Goal: Check status: Check status

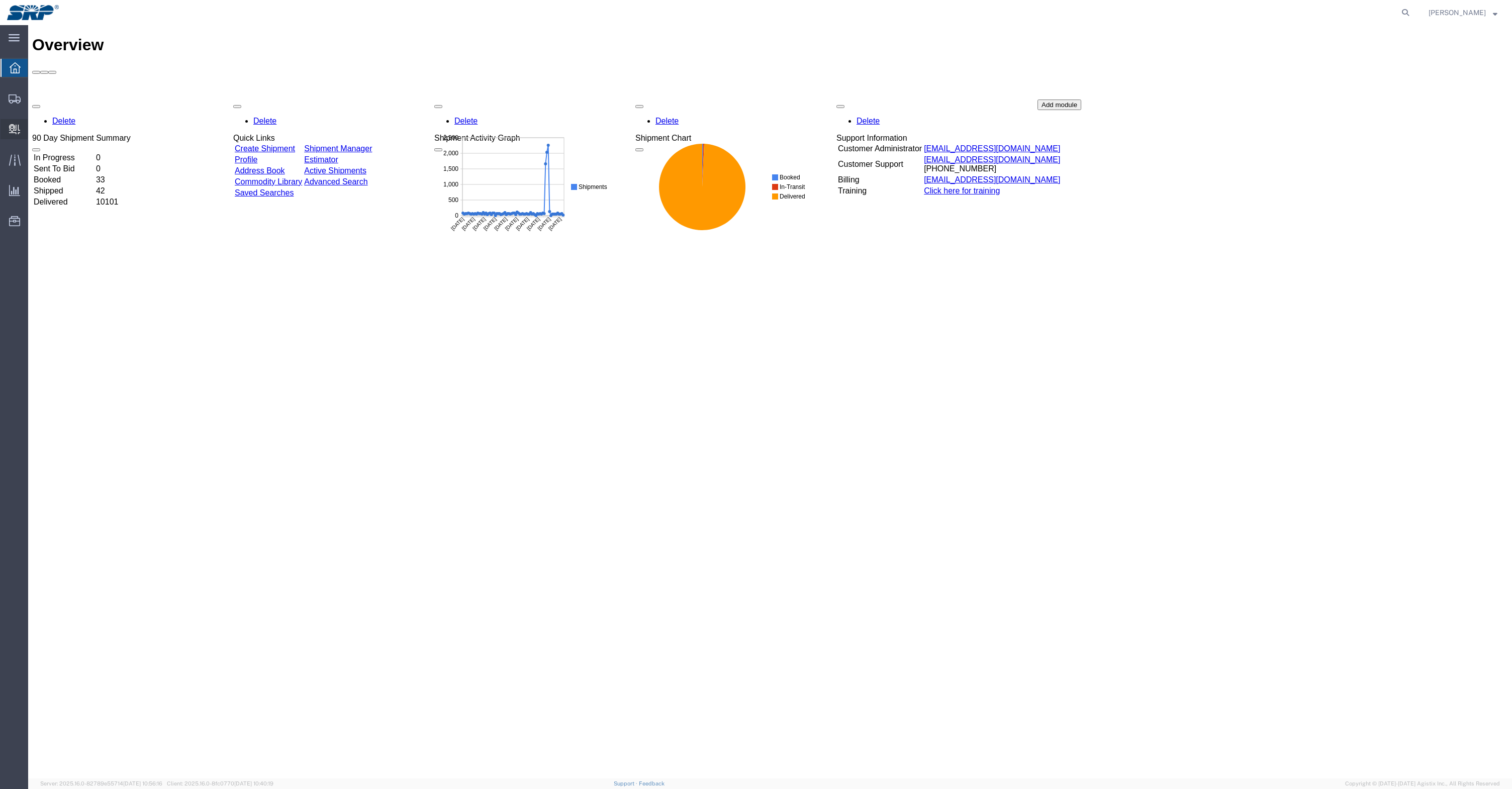
click at [15, 132] on icon at bounding box center [15, 129] width 11 height 10
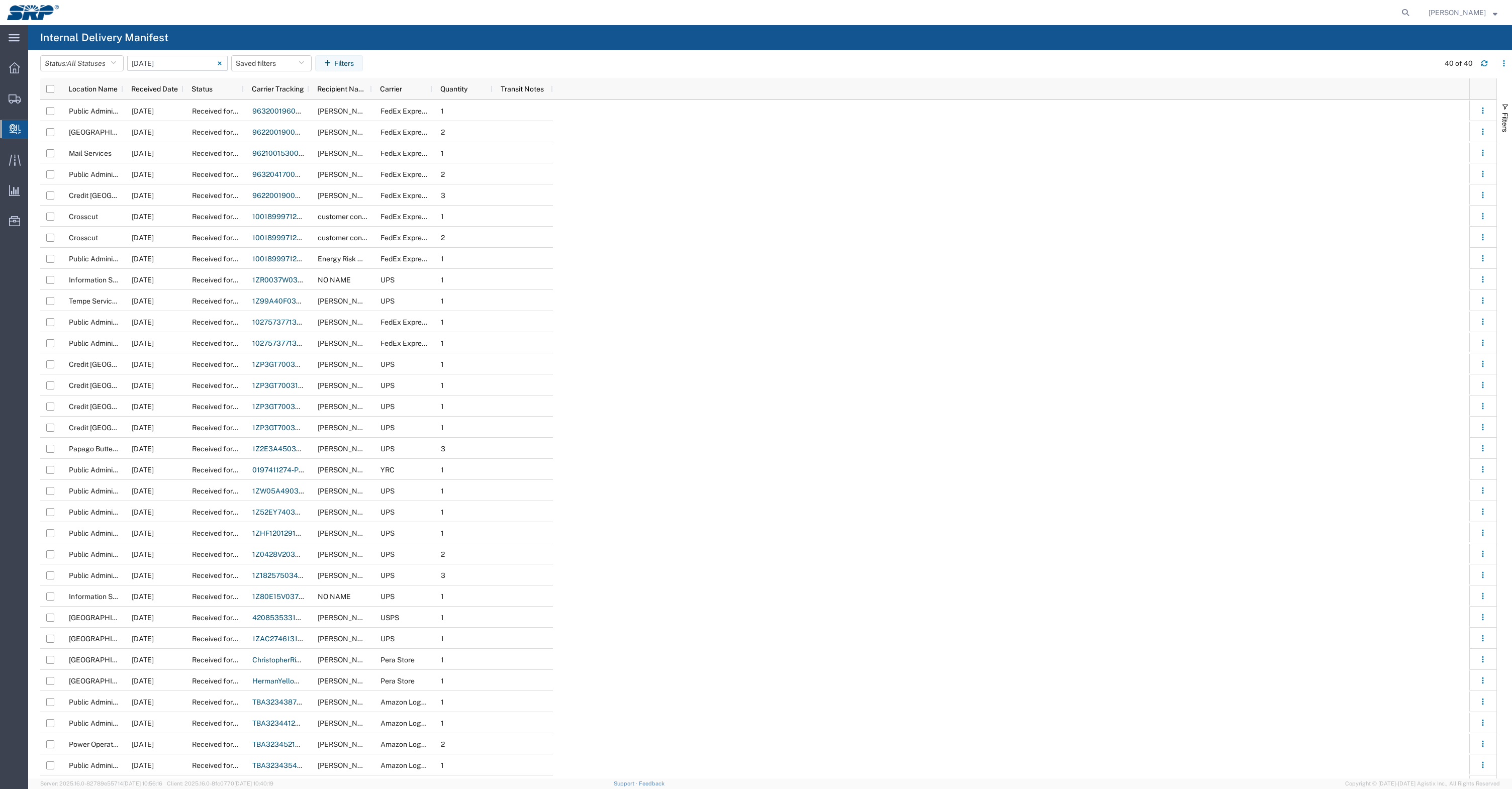
click at [221, 63] on icon at bounding box center [219, 63] width 3 height 3
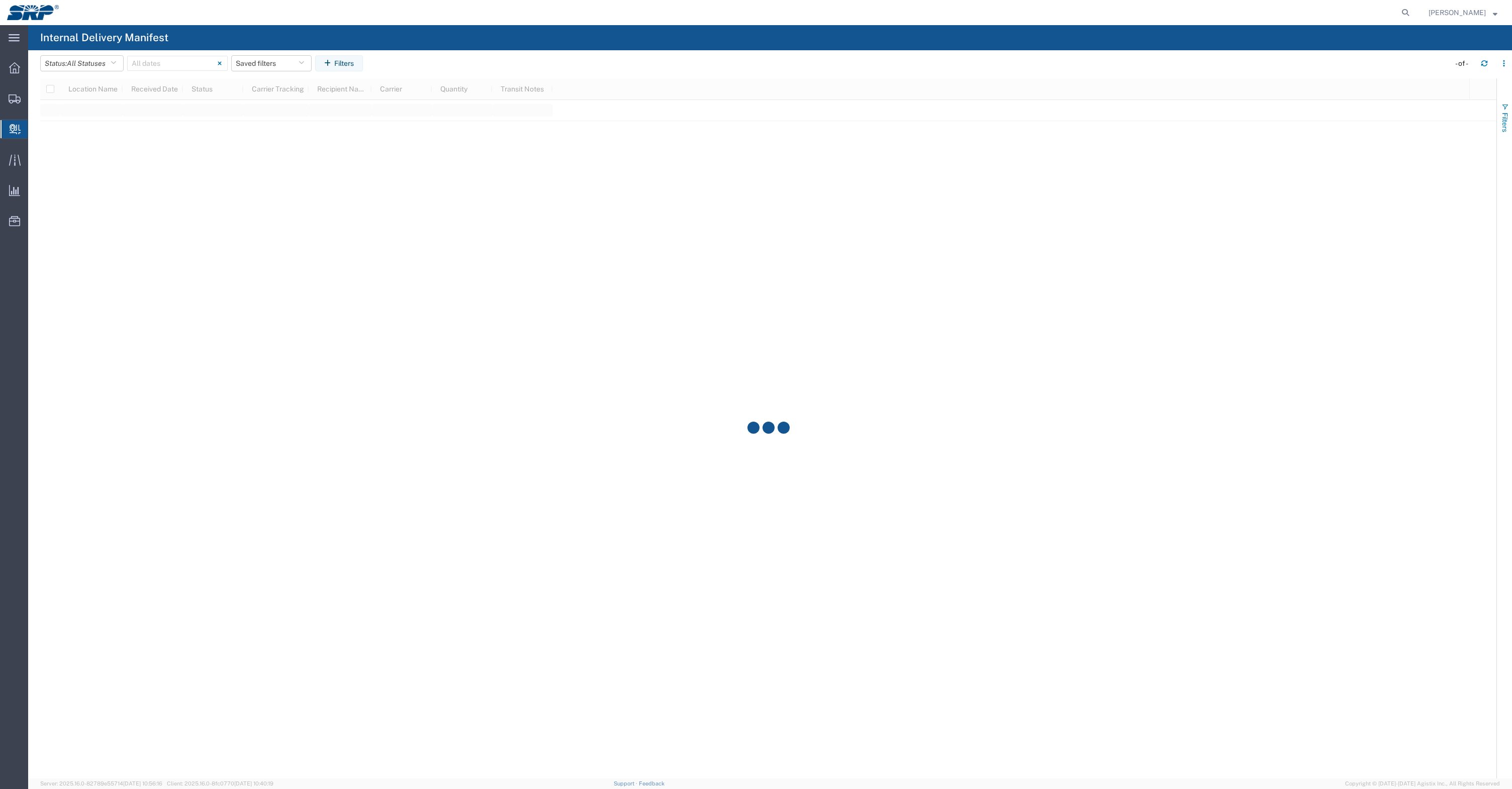
click at [1509, 106] on button "Filters" at bounding box center [1504, 118] width 15 height 55
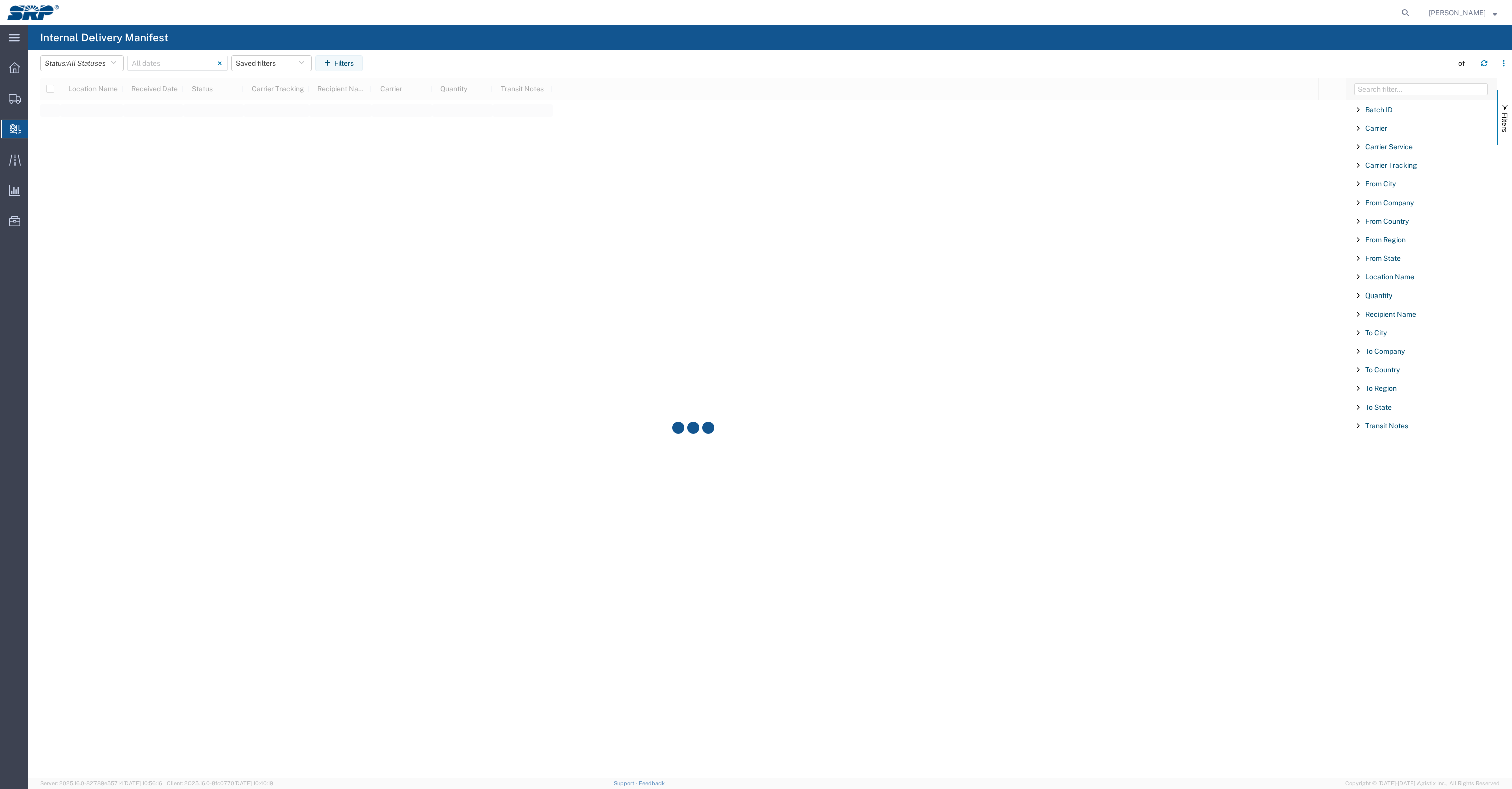
click at [1357, 166] on span "Filter List 18 Filters" at bounding box center [1357, 165] width 8 height 8
click at [1384, 190] on span "starts with" at bounding box center [1380, 192] width 34 height 10
click at [1385, 228] on span "contains" at bounding box center [1418, 227] width 116 height 15
click at [1384, 212] on input "Filter List 18 Filters" at bounding box center [1425, 212] width 132 height 15
type input "2598378"
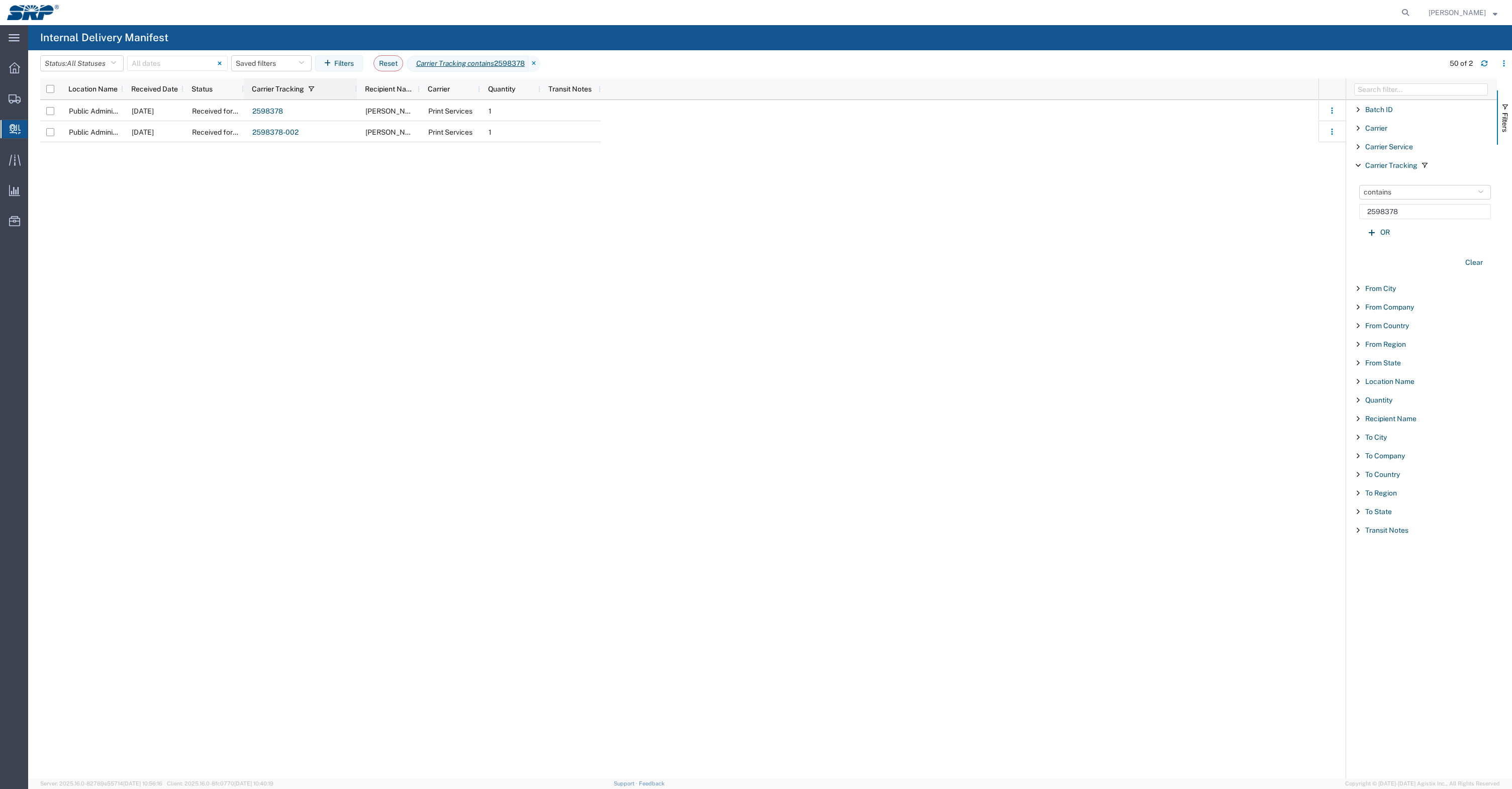
drag, startPoint x: 309, startPoint y: 92, endPoint x: 356, endPoint y: 89, distance: 47.1
click at [356, 89] on div at bounding box center [356, 89] width 4 height 21
click at [274, 132] on link "2598378-002" at bounding box center [276, 132] width 46 height 8
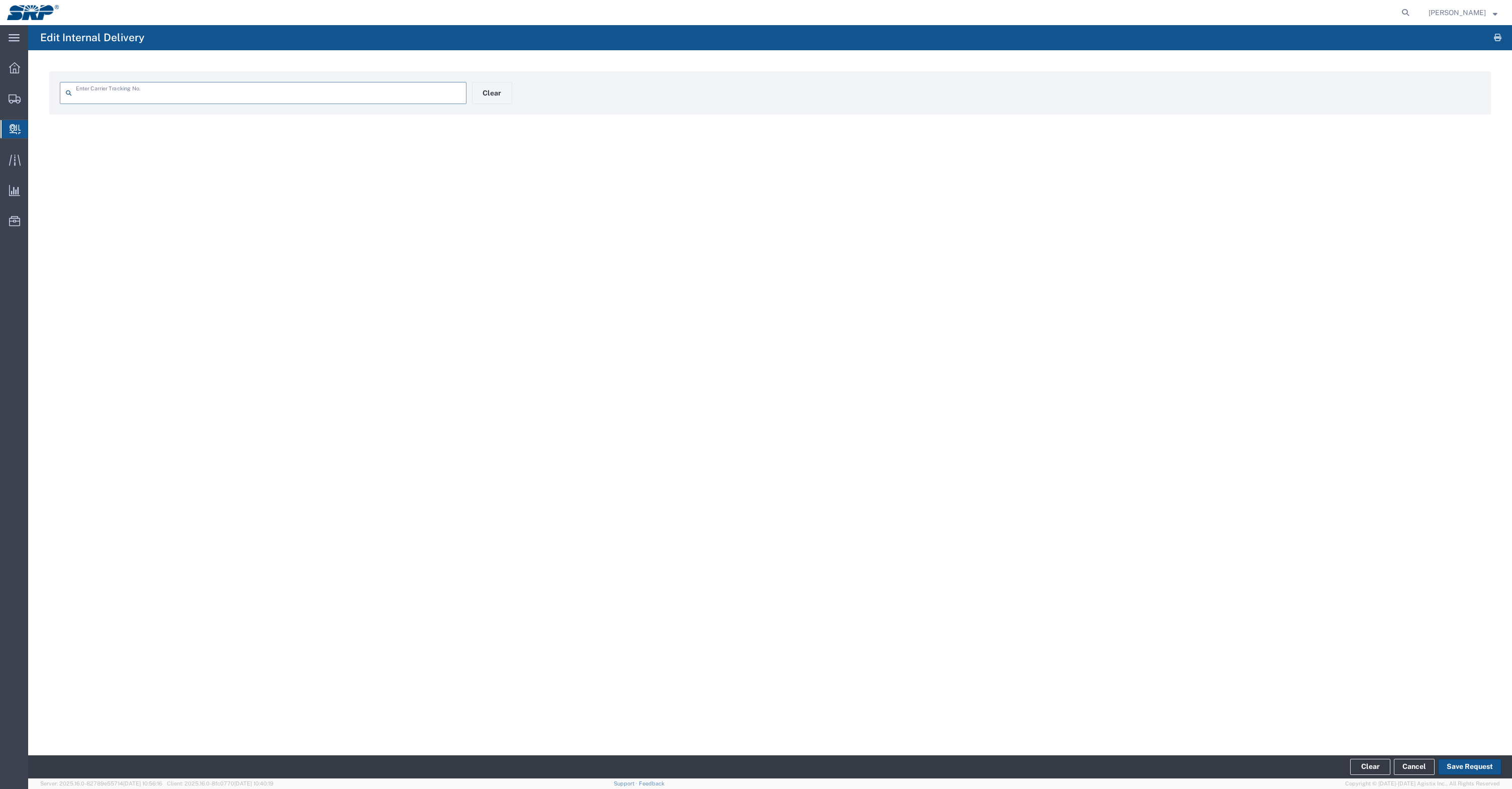
type input "2598378-002"
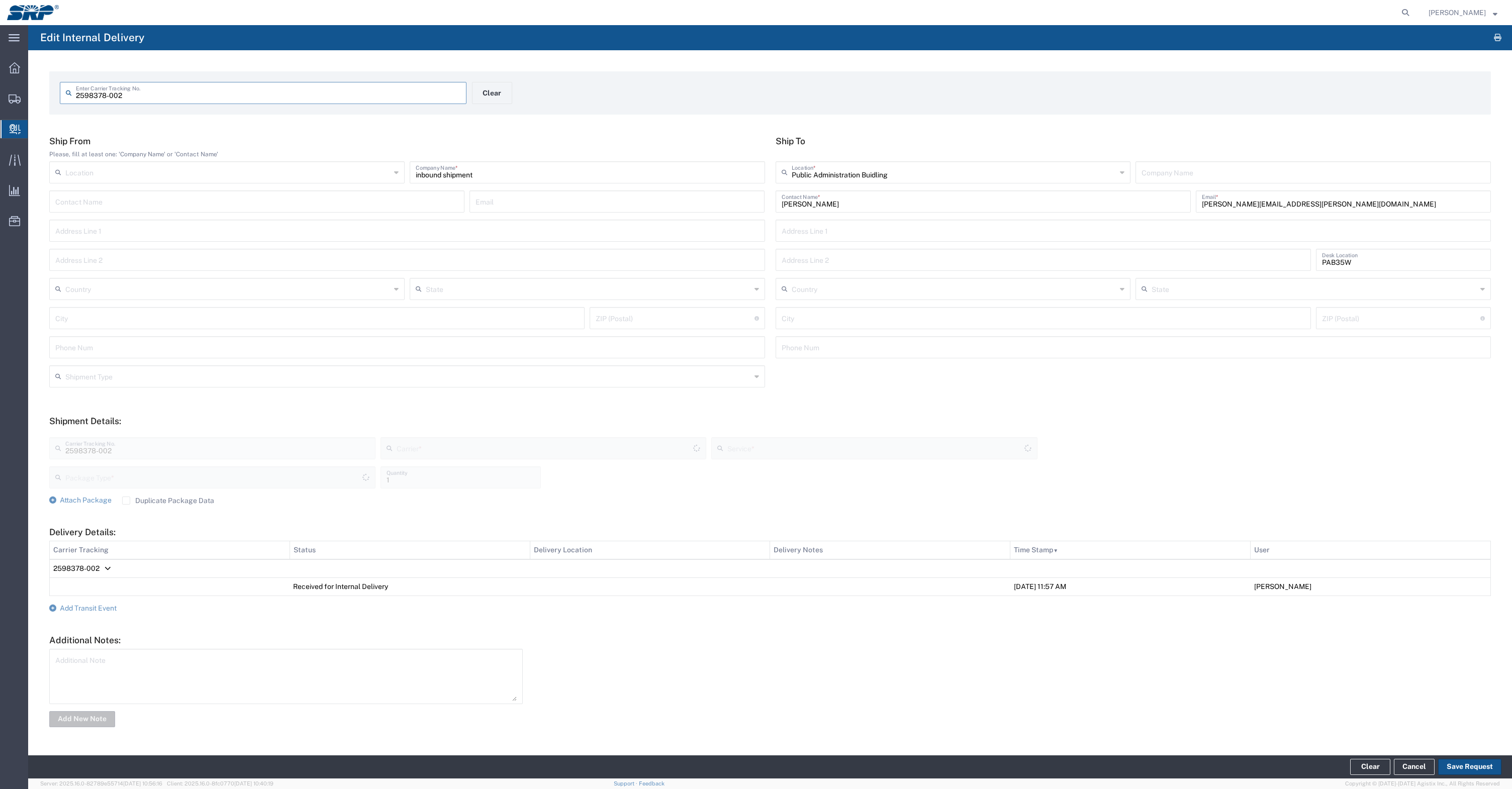
type input "Your Packaging"
type input "Inter-office"
type input "Print Services"
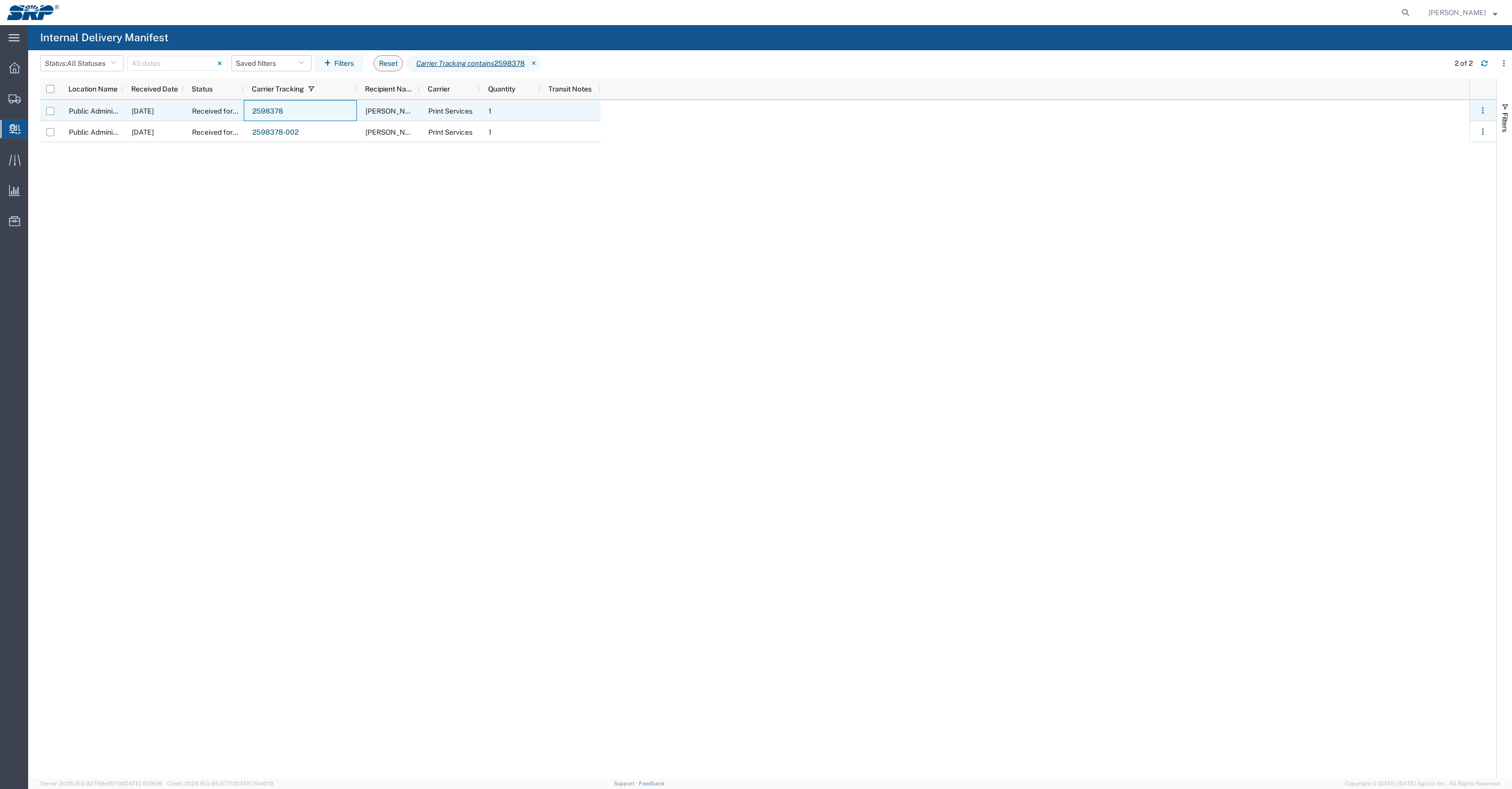
click at [275, 112] on link "2598378" at bounding box center [268, 111] width 31 height 8
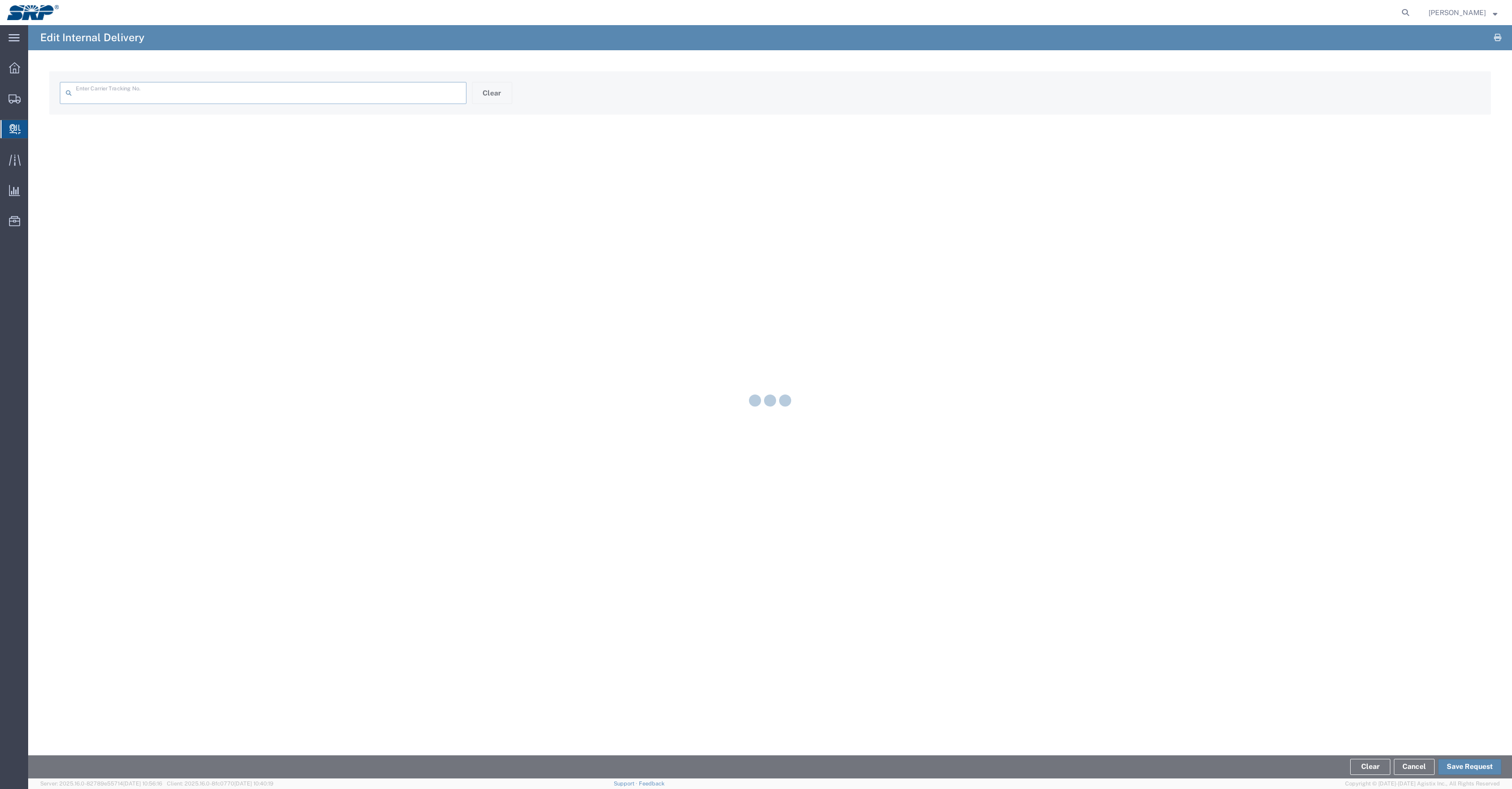
type input "2598378"
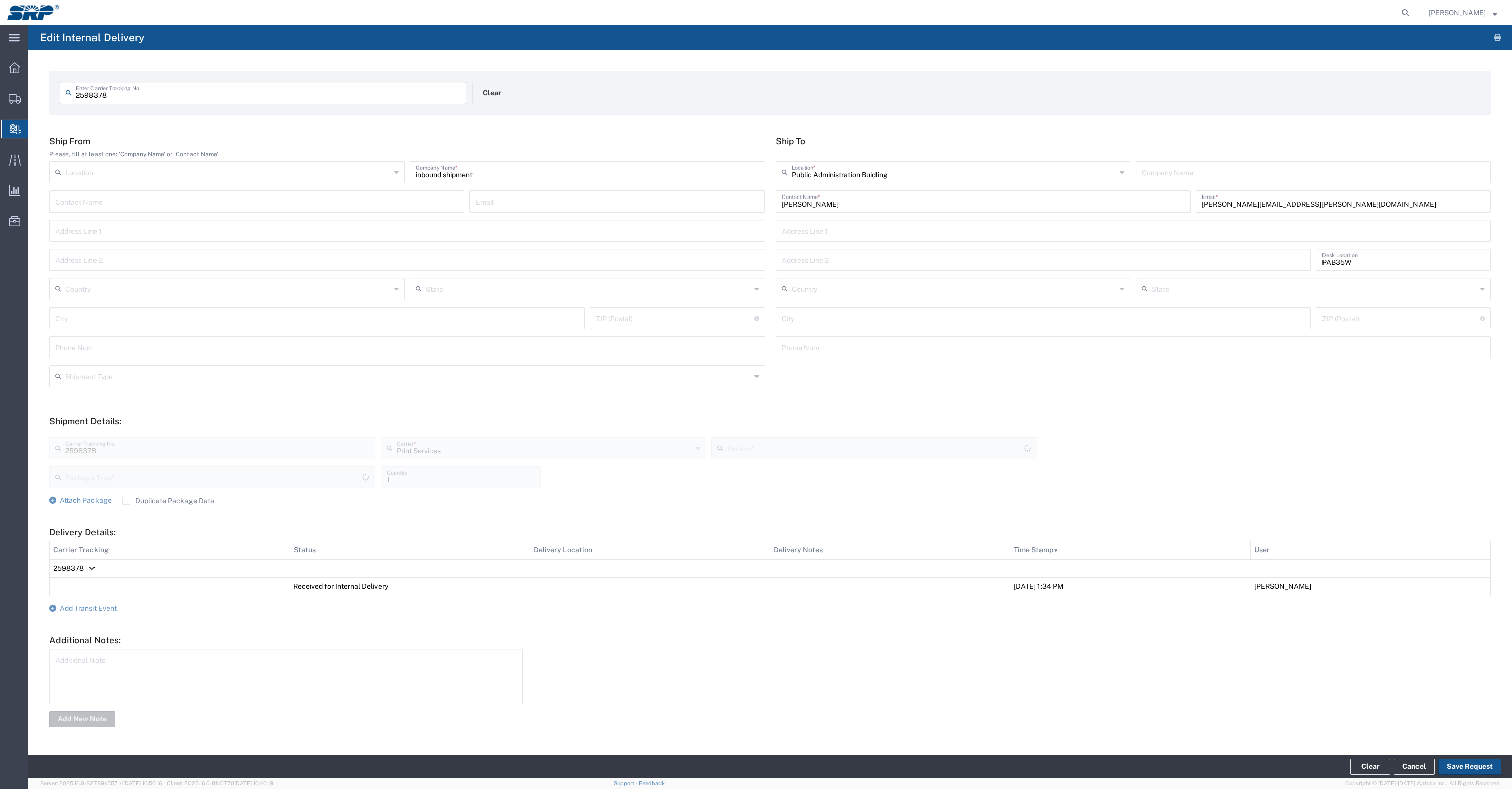
type input "Inter-office"
type input "Your Packaging"
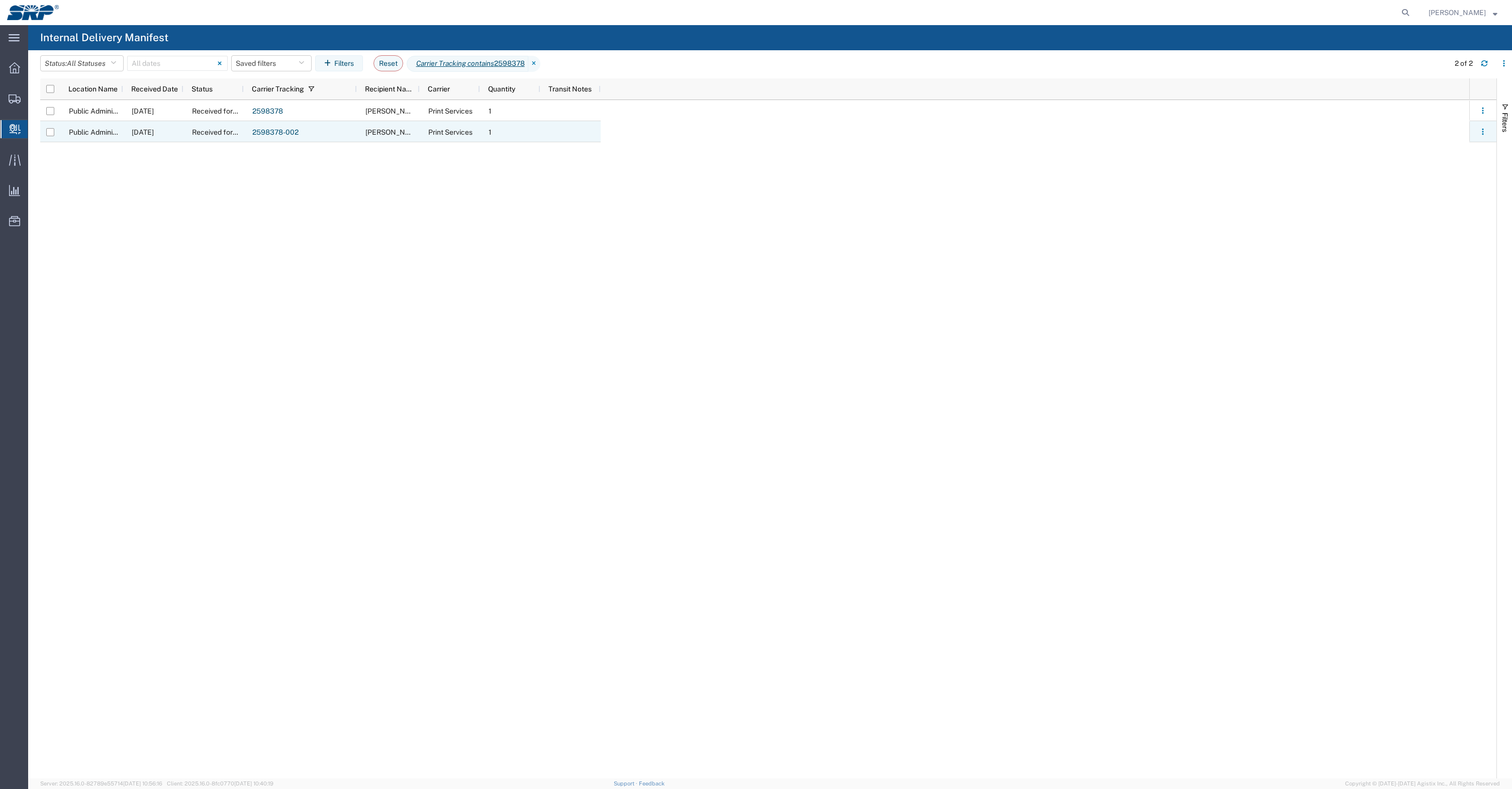
click at [285, 133] on link "2598378-002" at bounding box center [276, 132] width 46 height 8
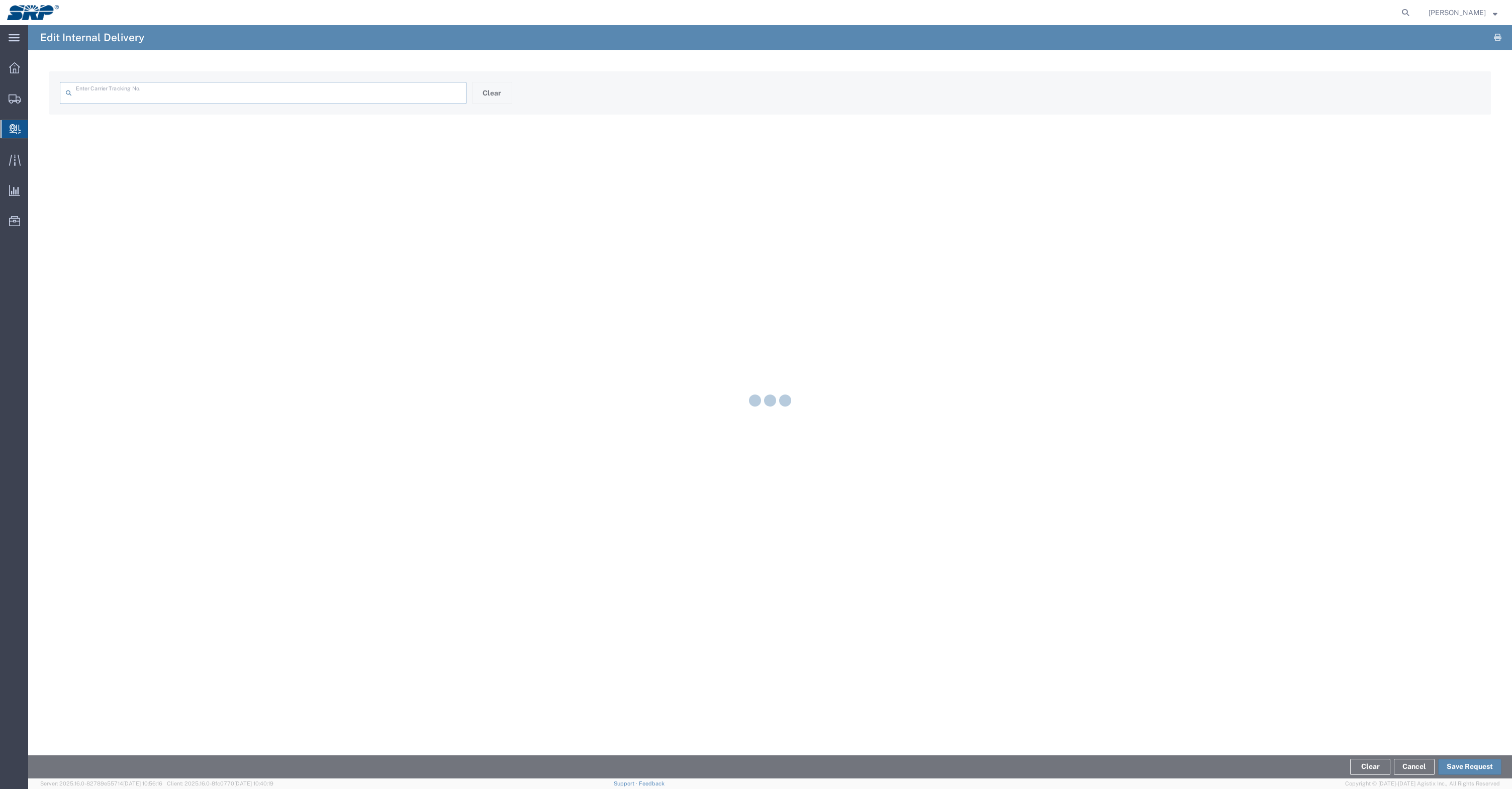
type input "2598378-002"
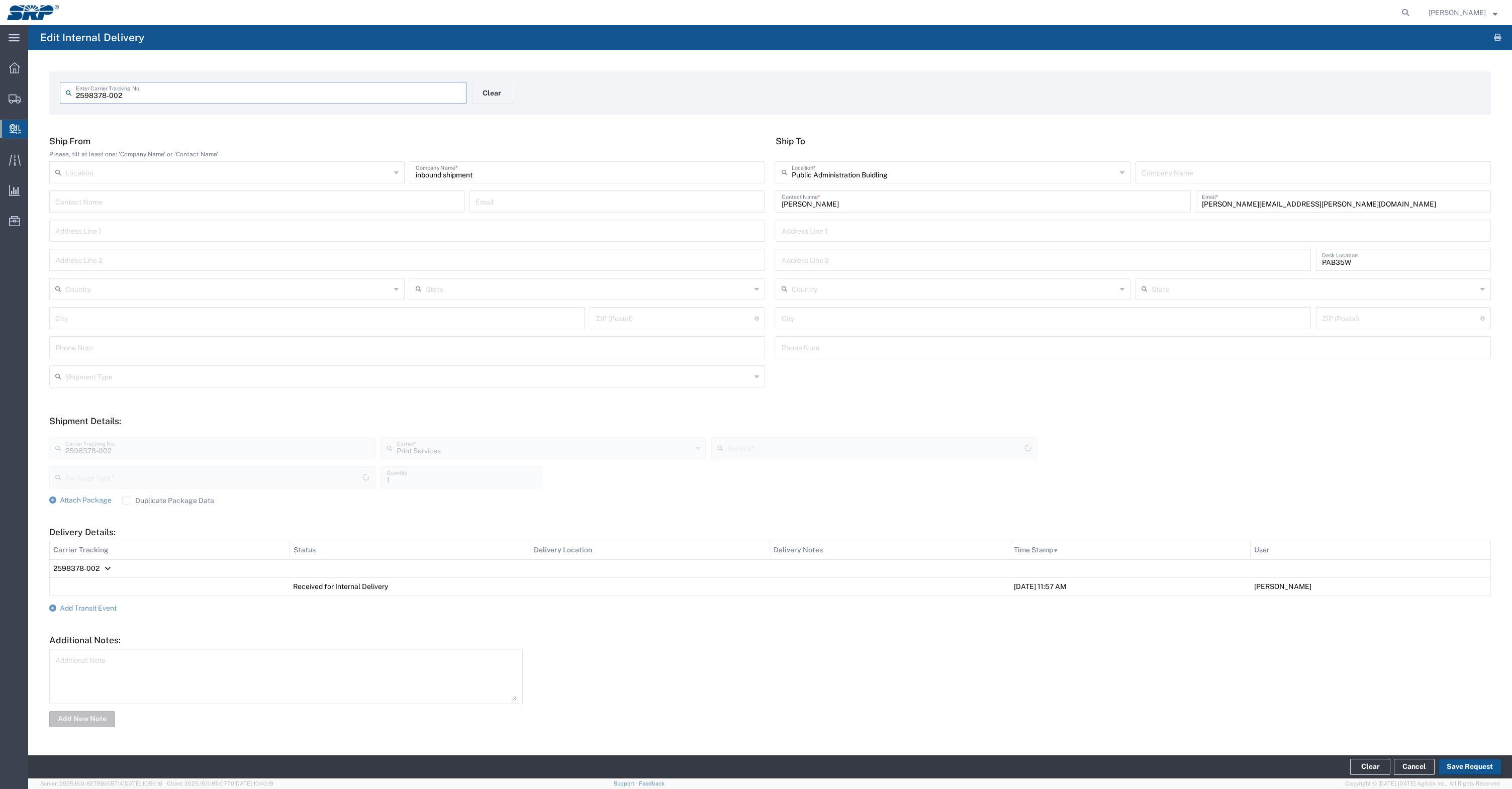
type input "Your Packaging"
type input "Inter-office"
